Goal: Task Accomplishment & Management: Manage account settings

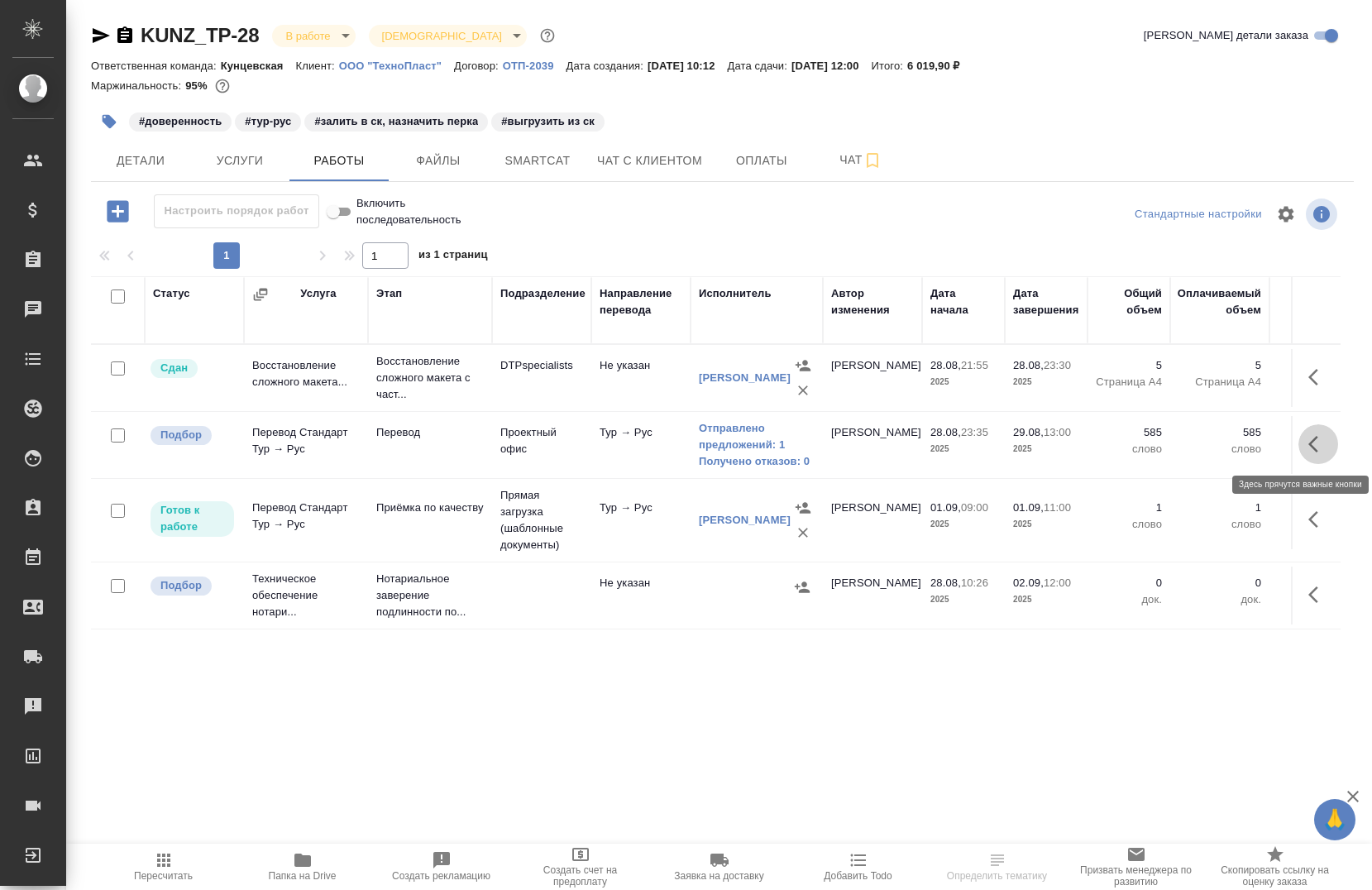
click at [1307, 455] on button "button" at bounding box center [1319, 444] width 39 height 39
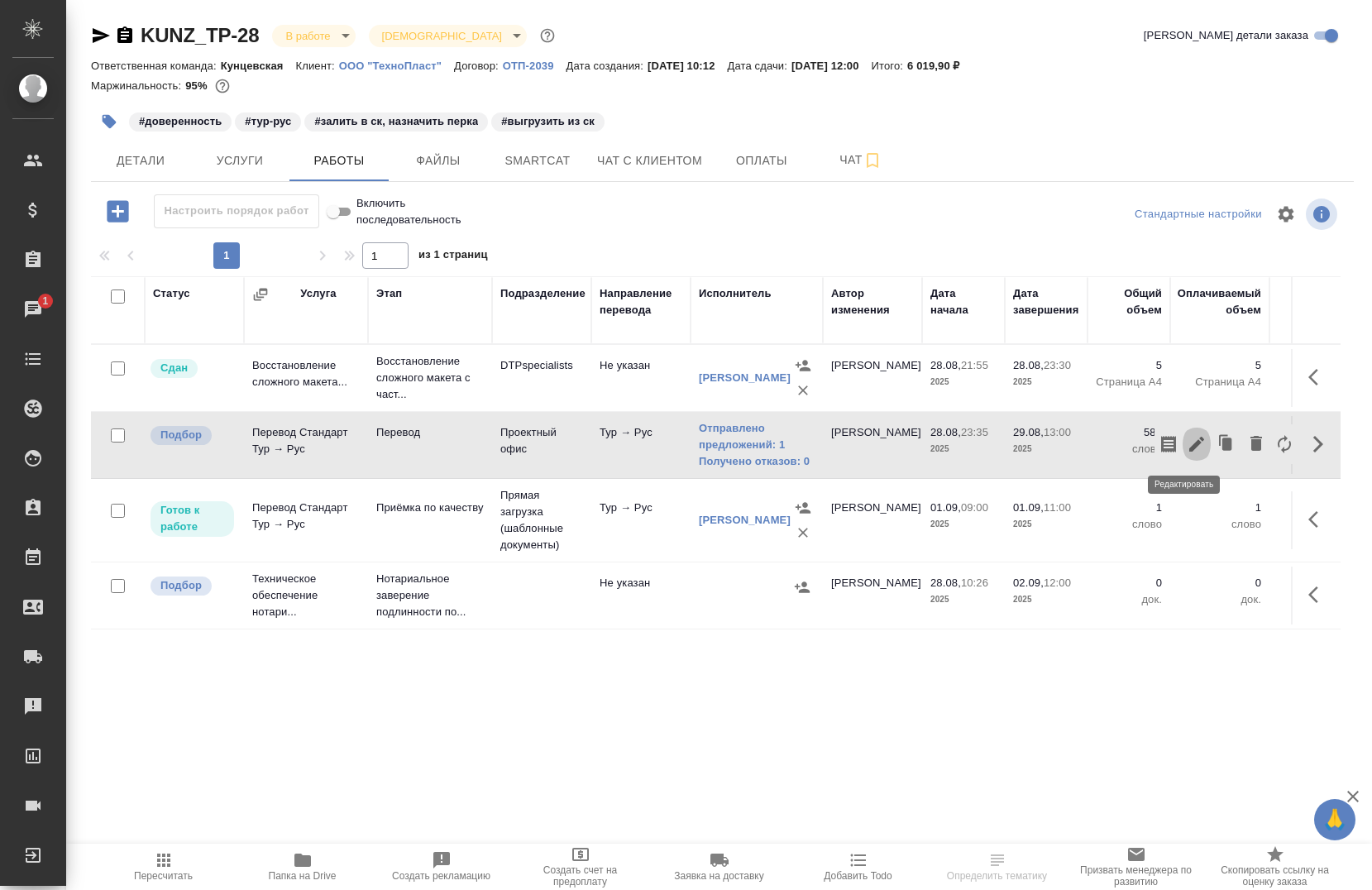
click at [1187, 439] on icon "button" at bounding box center [1197, 444] width 20 height 20
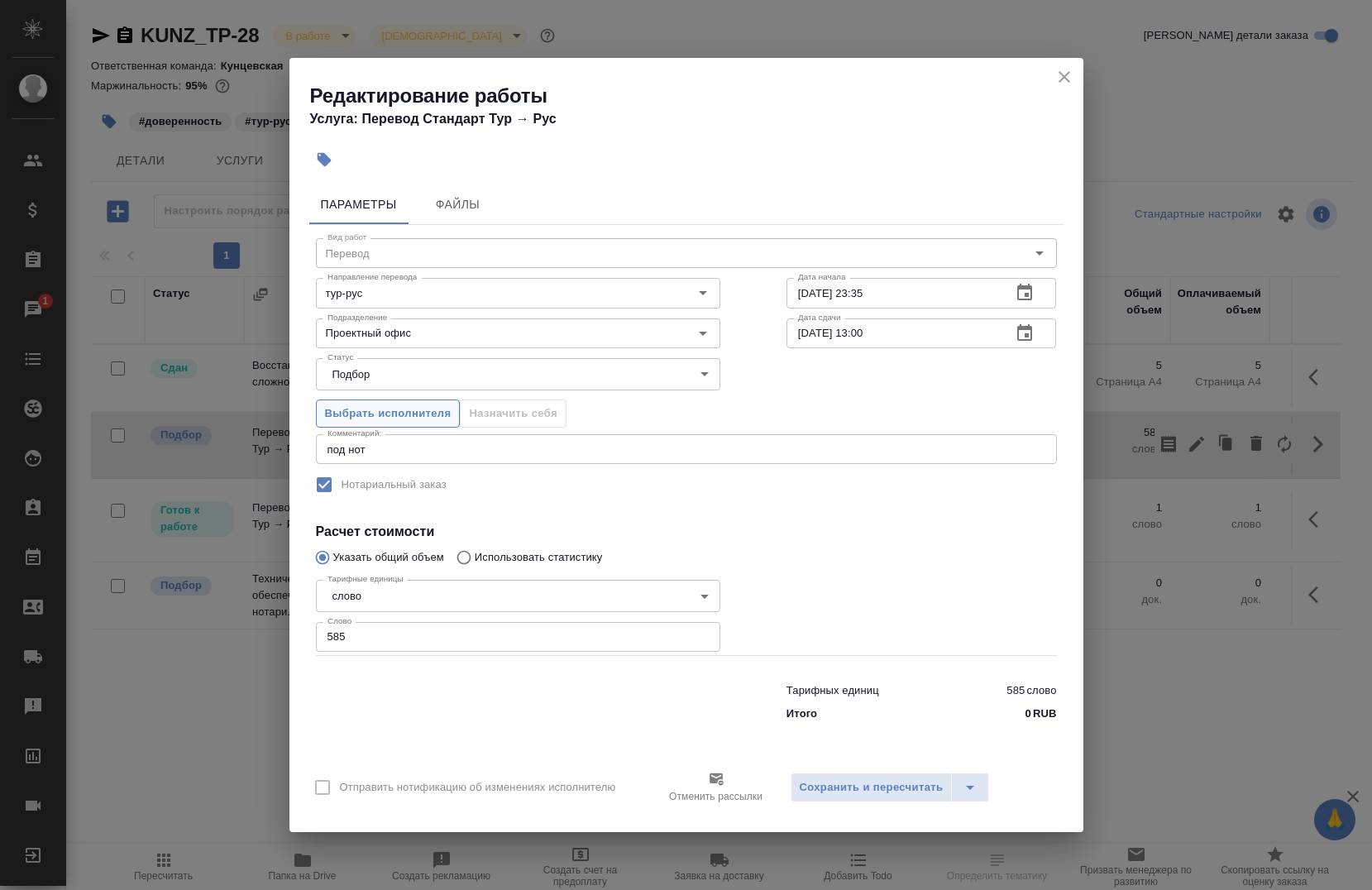
click at [423, 408] on span "Выбрать исполнителя" at bounding box center [388, 413] width 127 height 19
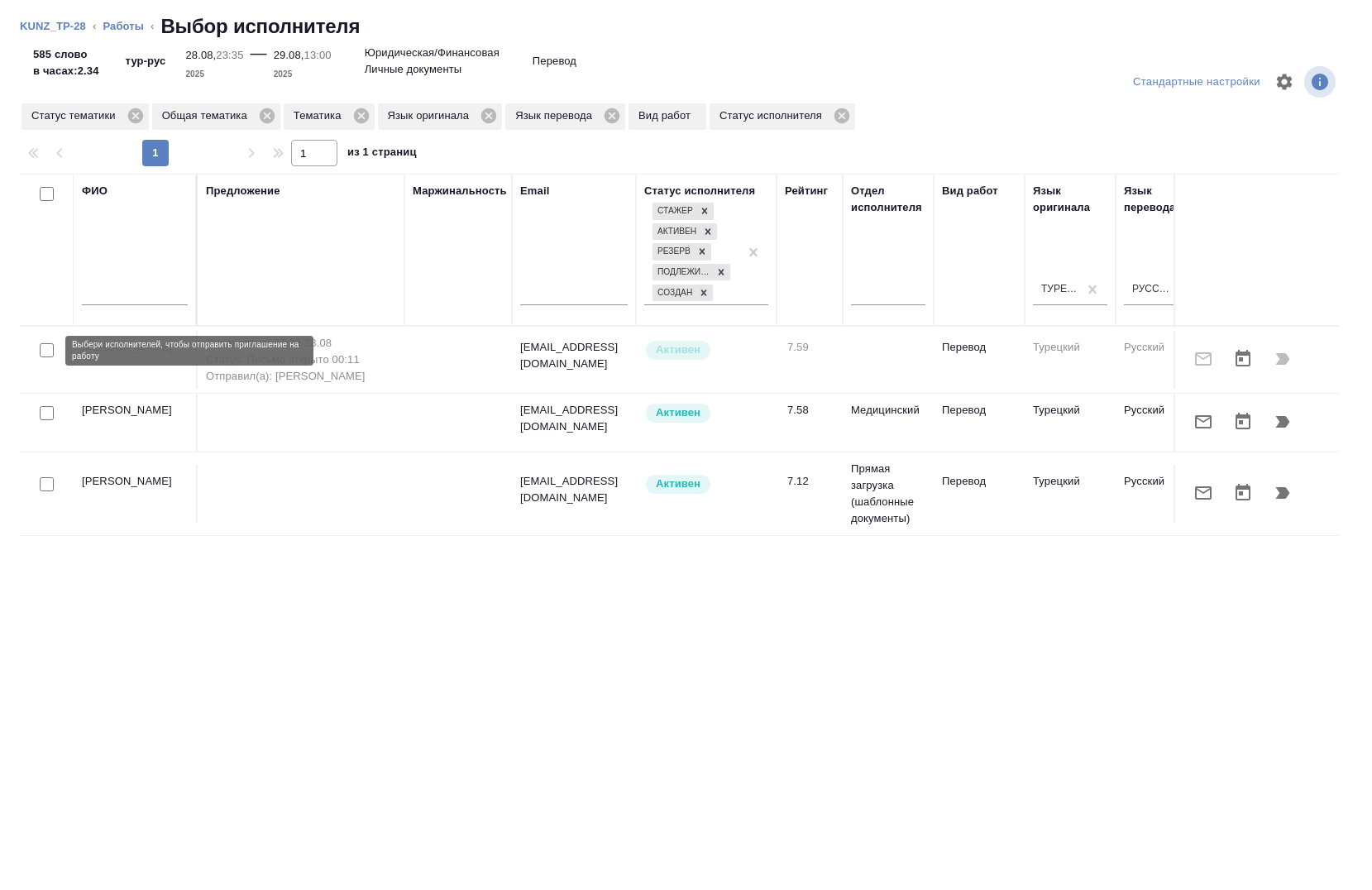
click at [44, 355] on input "checkbox" at bounding box center [46, 350] width 14 height 14
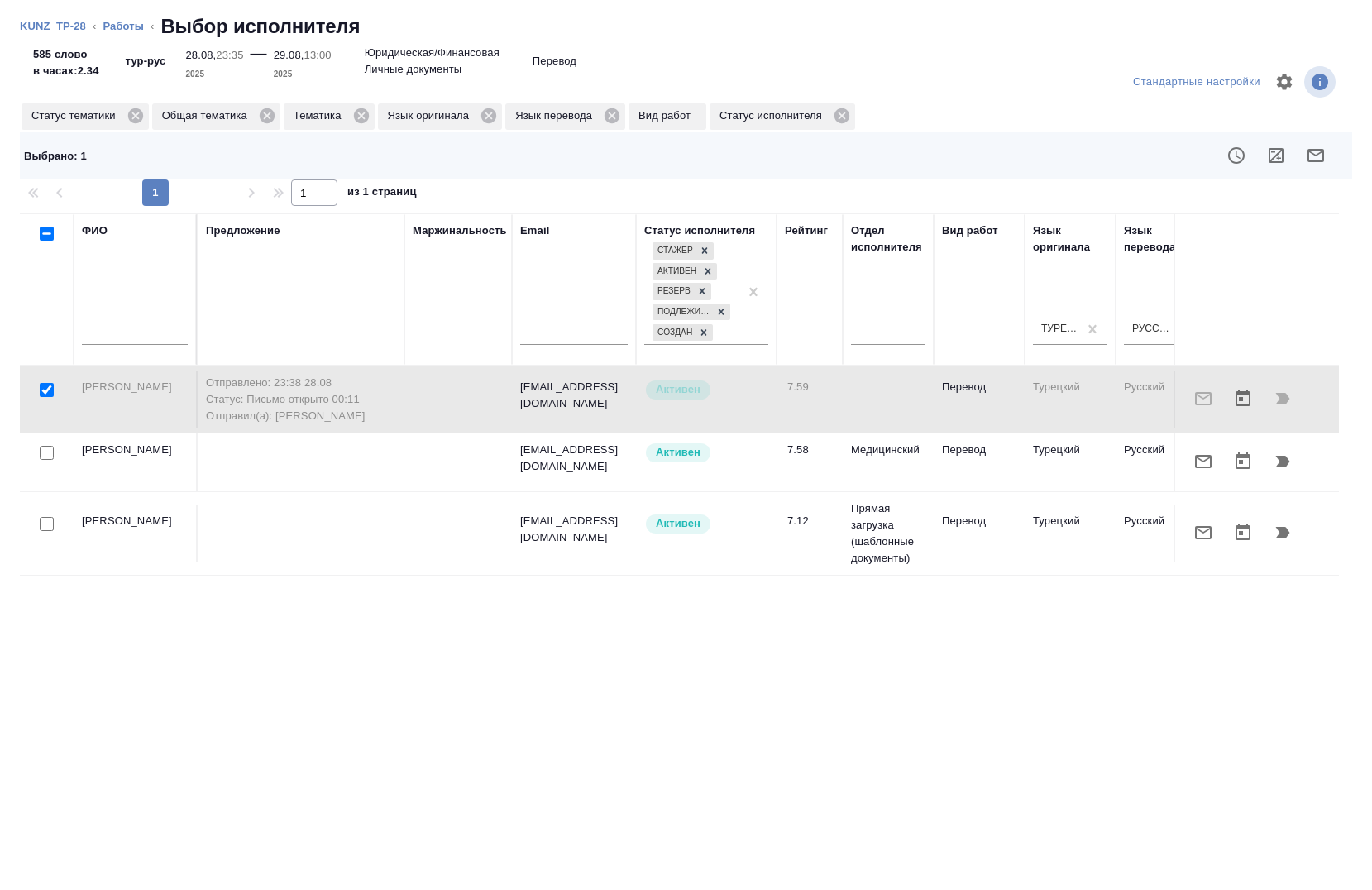
click at [1289, 403] on div at bounding box center [1258, 399] width 148 height 39
click at [1287, 397] on div at bounding box center [1258, 399] width 148 height 39
click at [50, 390] on input "checkbox" at bounding box center [46, 390] width 14 height 14
checkbox input "false"
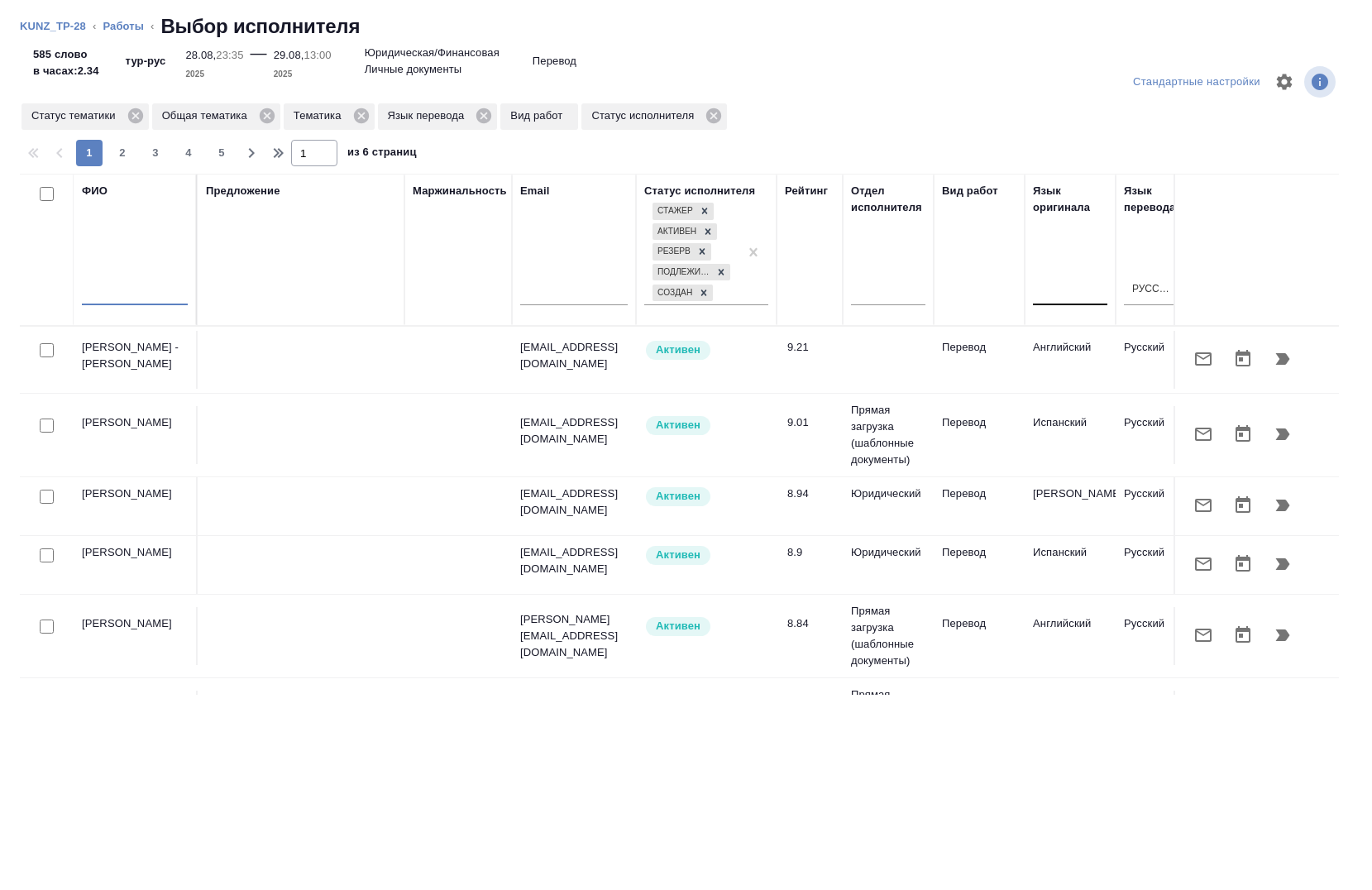
click at [116, 286] on input "text" at bounding box center [135, 294] width 106 height 21
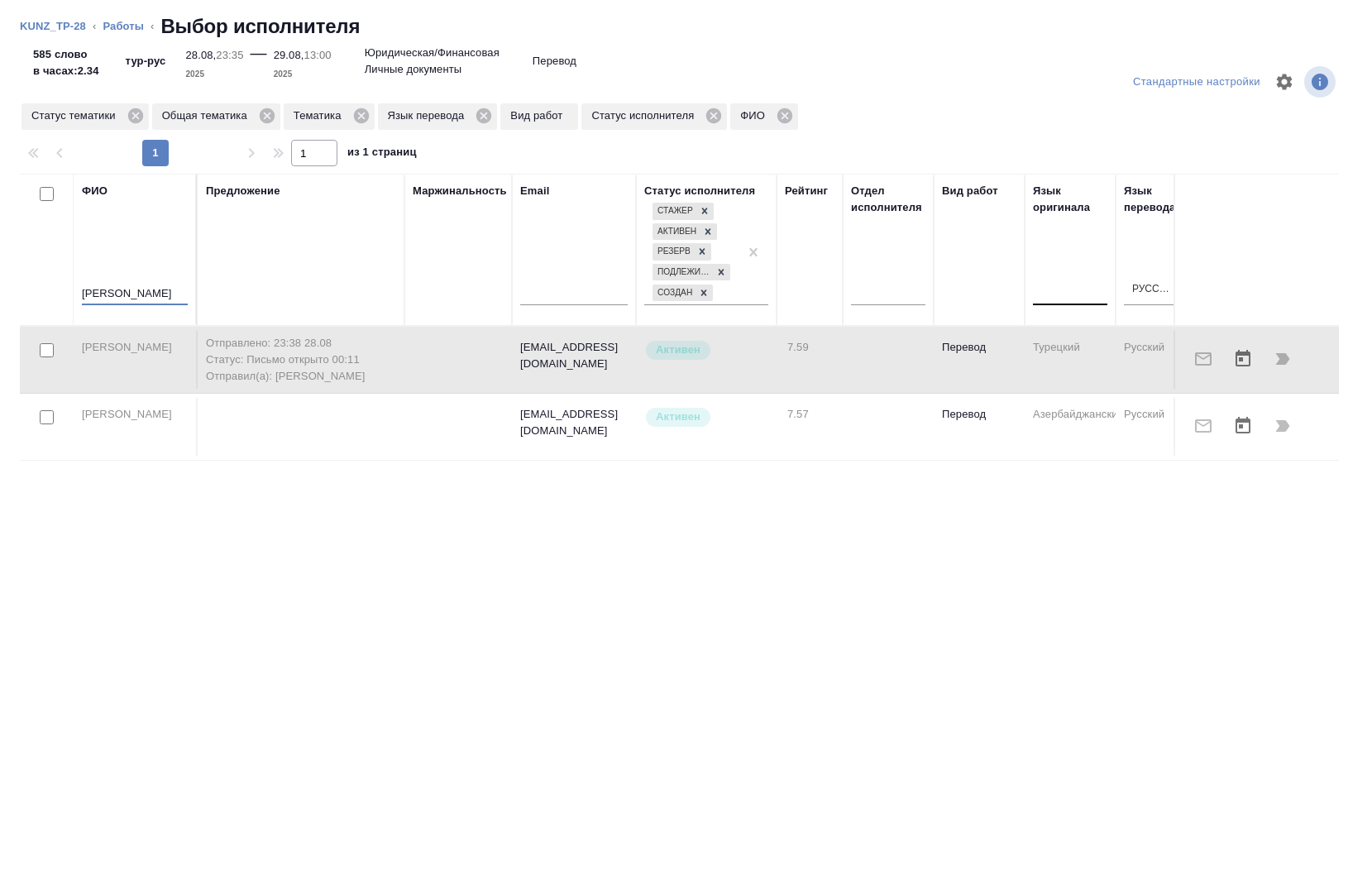
type input "мансур"
click at [49, 350] on input "checkbox" at bounding box center [46, 350] width 14 height 14
checkbox input "true"
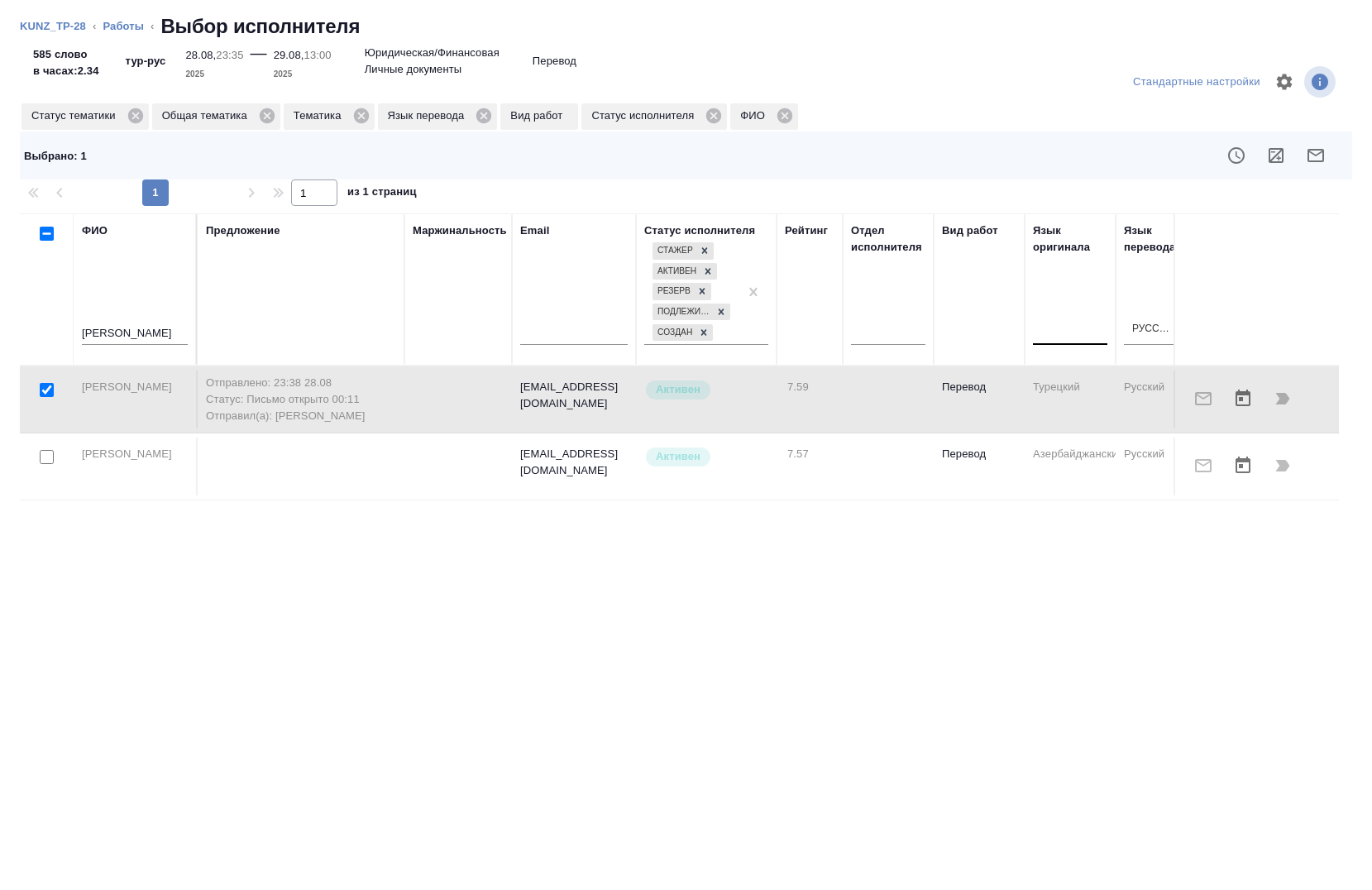
click at [1275, 395] on div at bounding box center [1258, 399] width 148 height 39
click at [1278, 398] on div at bounding box center [1258, 399] width 148 height 39
click at [75, 29] on link "KUNZ_TP-28" at bounding box center [52, 26] width 66 height 13
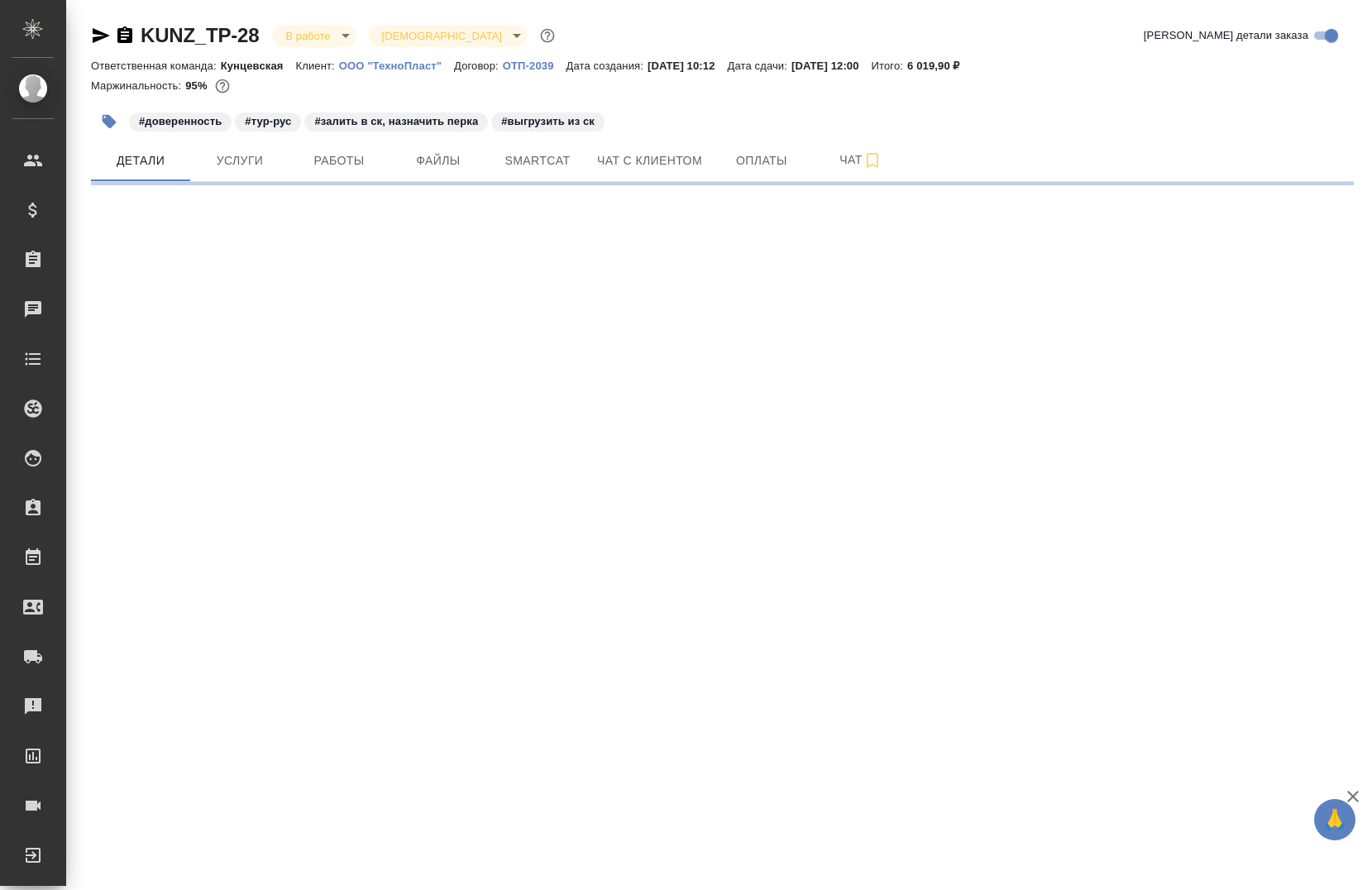
select select "RU"
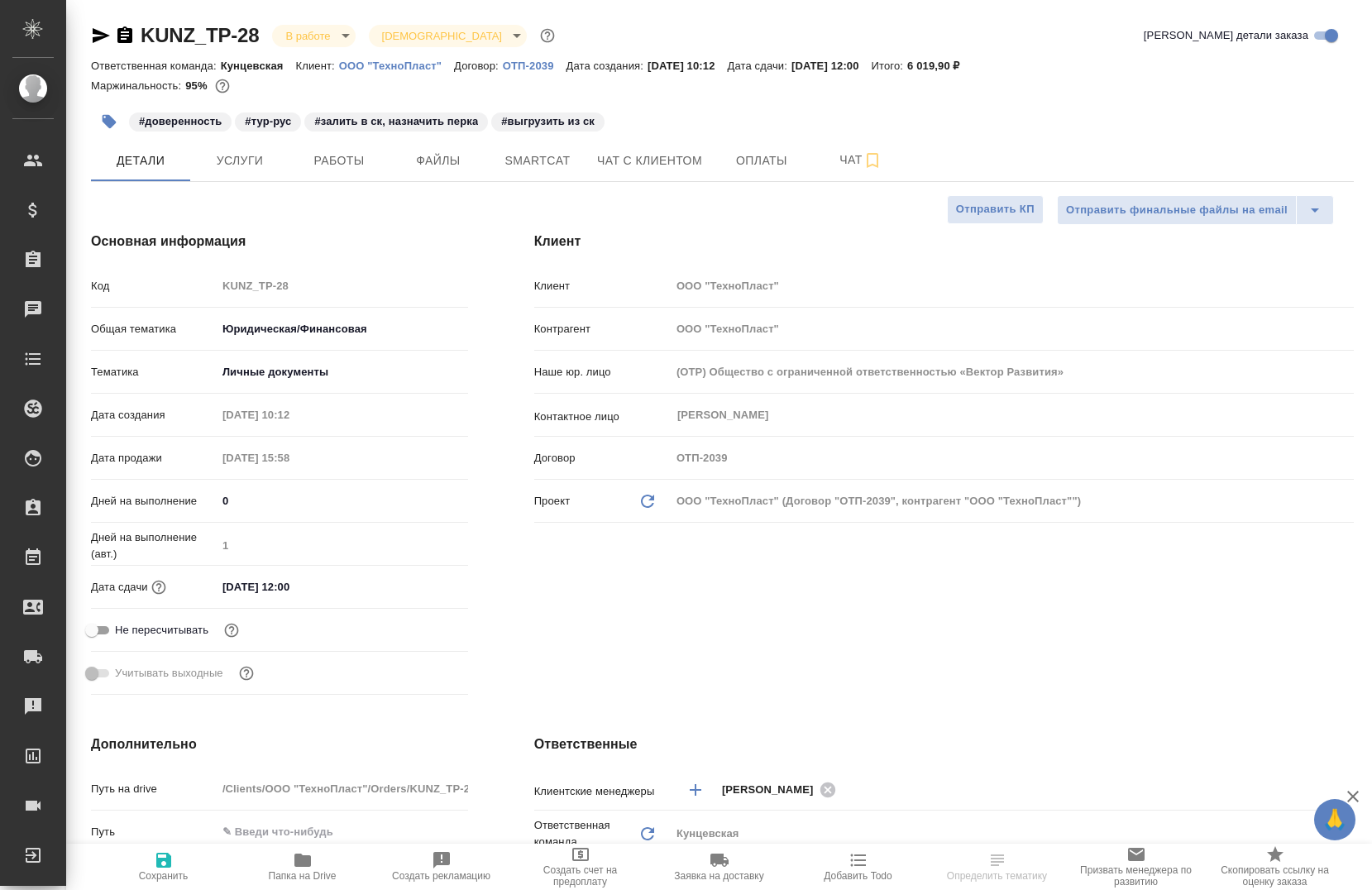
type textarea "x"
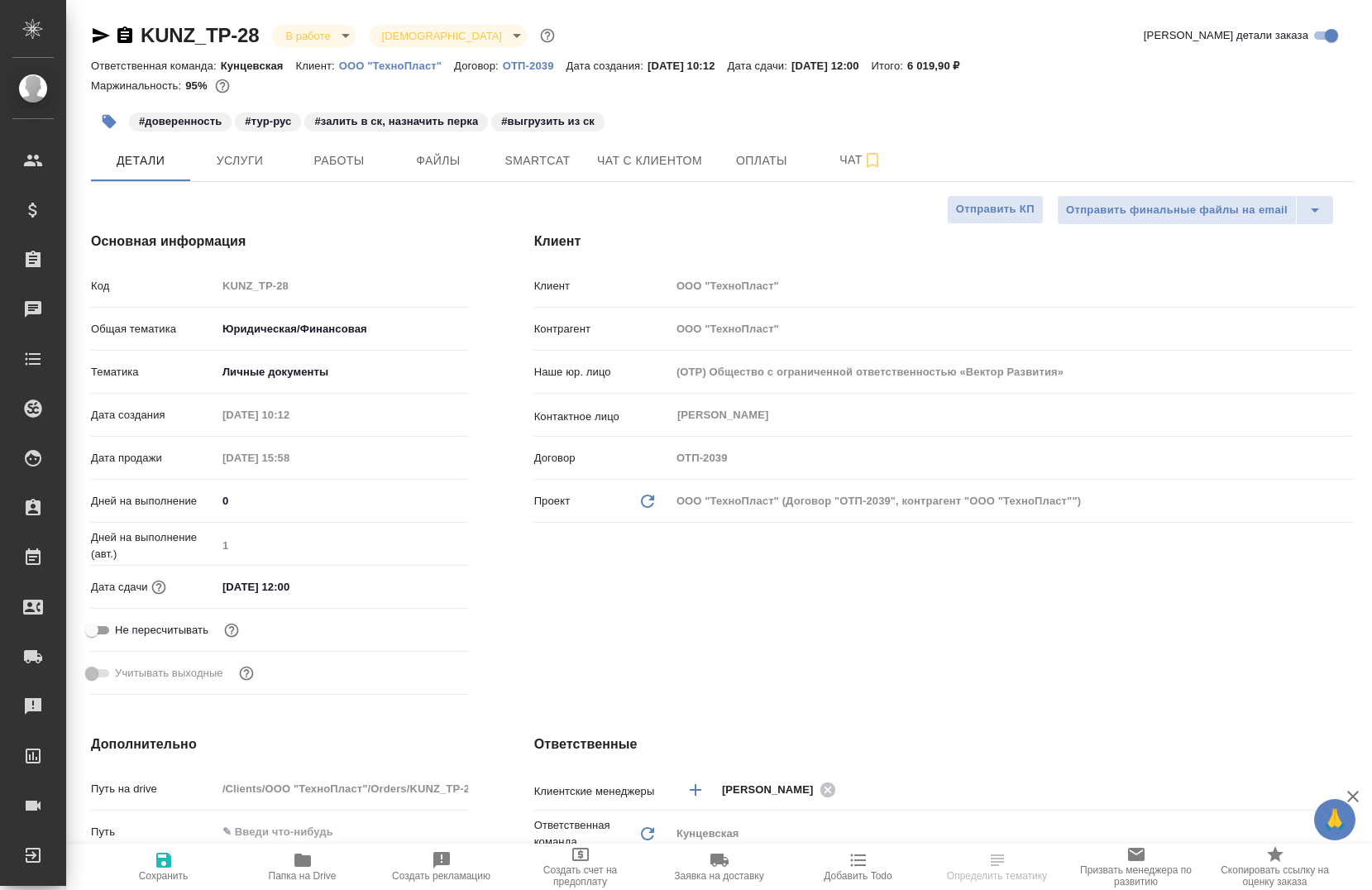
type textarea "x"
click at [537, 162] on span "Smartcat" at bounding box center [537, 160] width 80 height 21
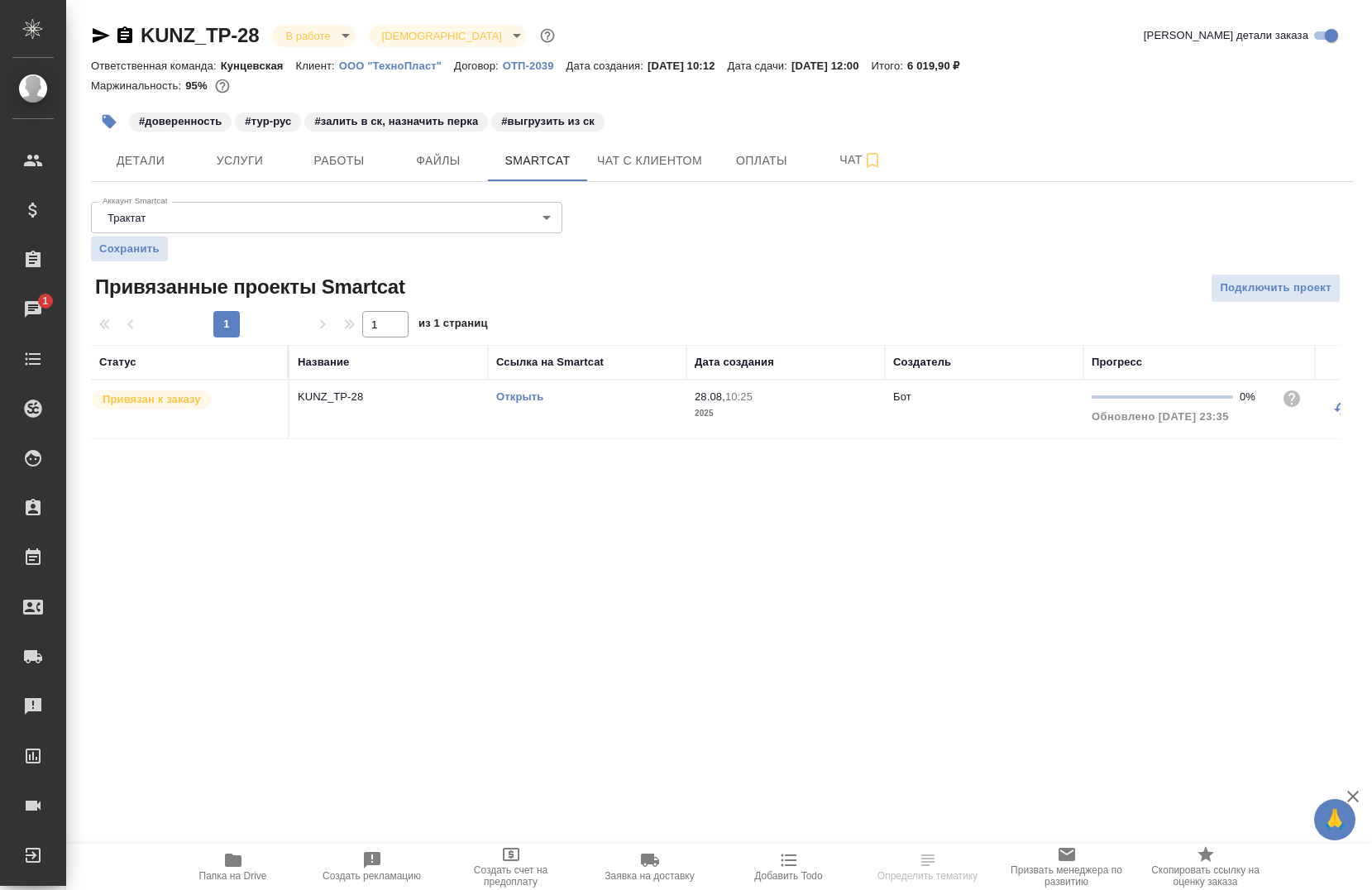
click at [553, 412] on td "Открыть" at bounding box center [588, 410] width 199 height 58
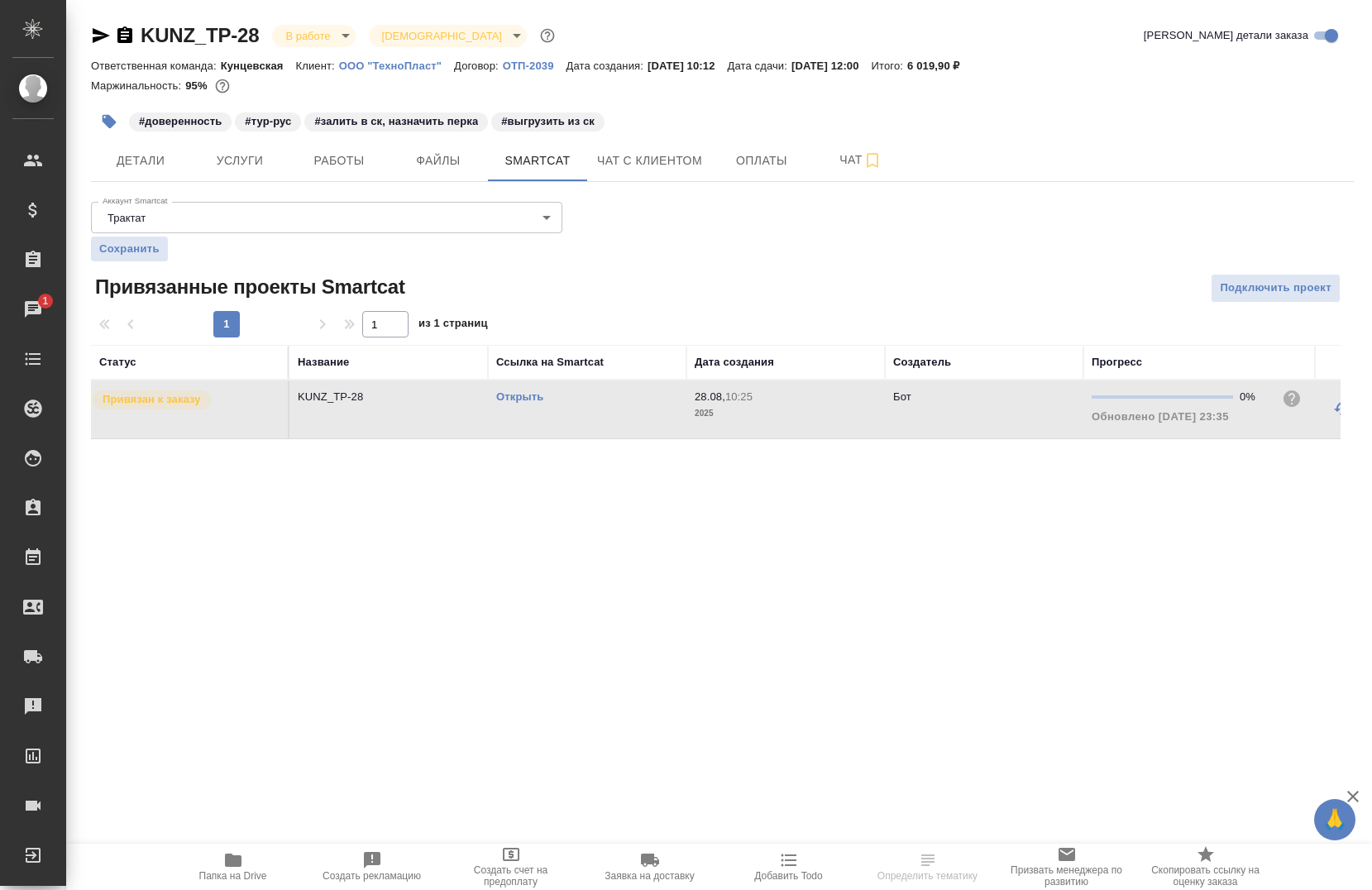
click at [553, 412] on td "Открыть" at bounding box center [588, 410] width 199 height 58
click at [530, 399] on link "Открыть" at bounding box center [520, 397] width 47 height 13
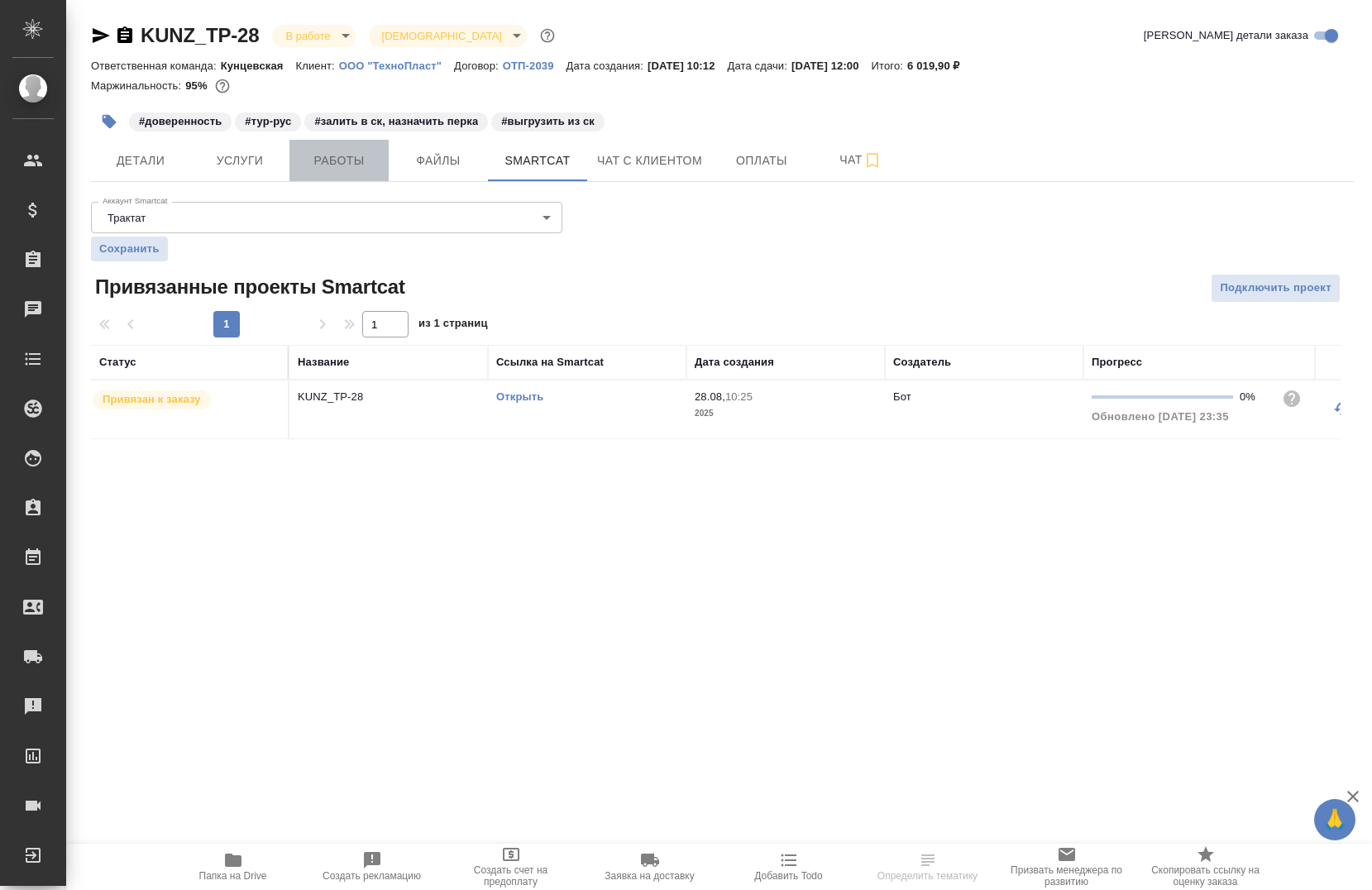
click at [340, 156] on span "Работы" at bounding box center [339, 160] width 80 height 21
